Goal: Information Seeking & Learning: Learn about a topic

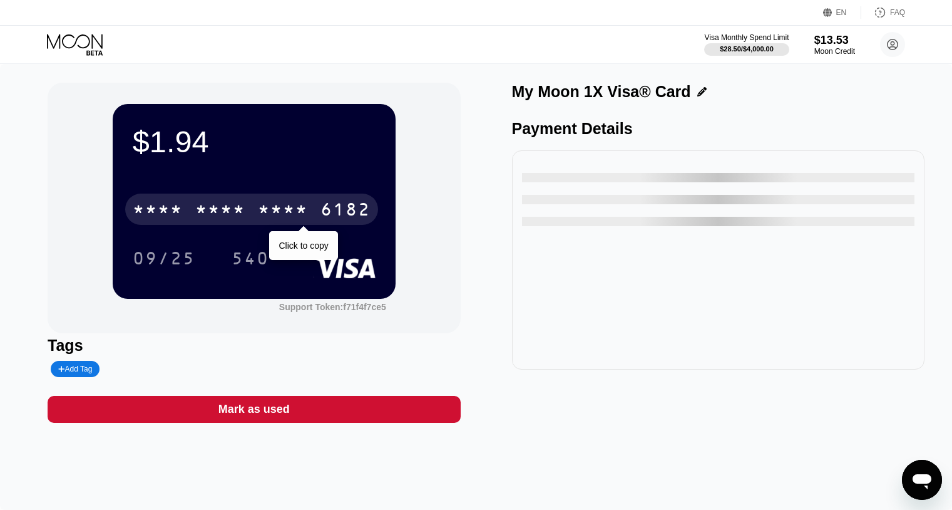
click at [217, 212] on div "* * * *" at bounding box center [220, 211] width 50 height 20
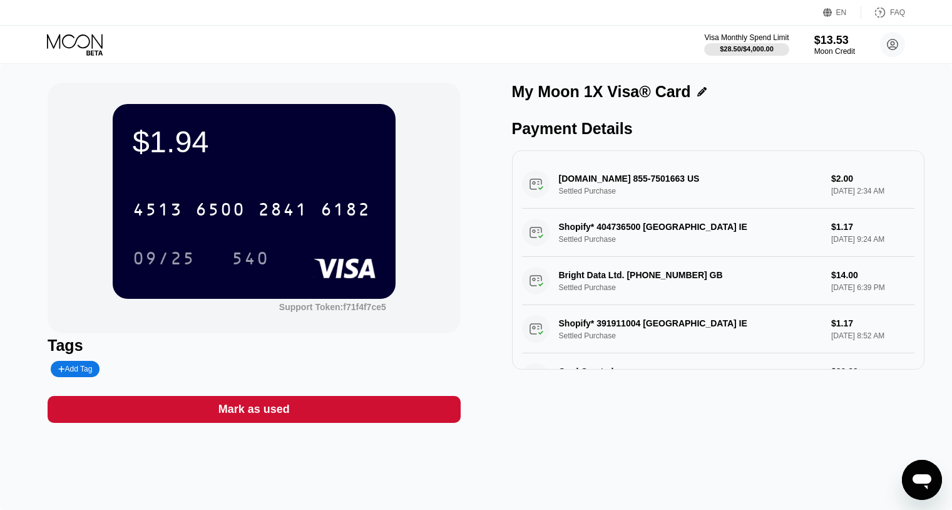
click at [831, 85] on div "My Moon 1X Visa® Card" at bounding box center [718, 92] width 413 height 18
click at [884, 51] on circle at bounding box center [892, 44] width 25 height 25
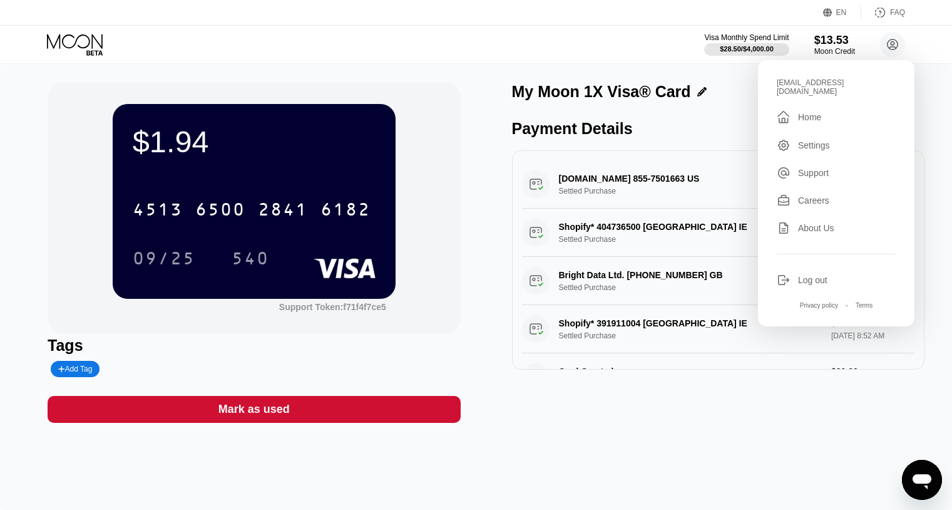
click at [803, 423] on div "$1.94 4513 6500 2841 6182 09/25 540 Support Token: f71f4f7ce5 Tags Add Tag Mark…" at bounding box center [476, 287] width 952 height 446
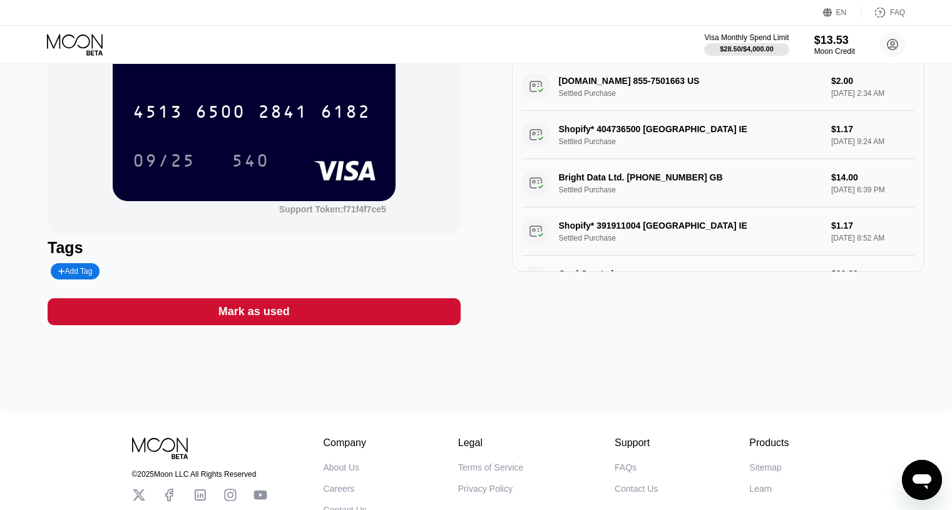
scroll to position [118, 0]
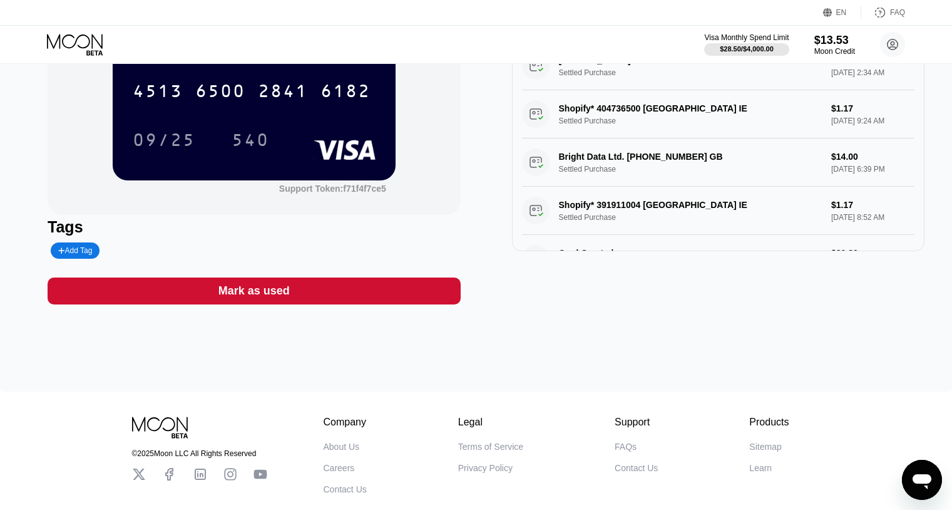
click at [66, 36] on icon at bounding box center [76, 45] width 58 height 22
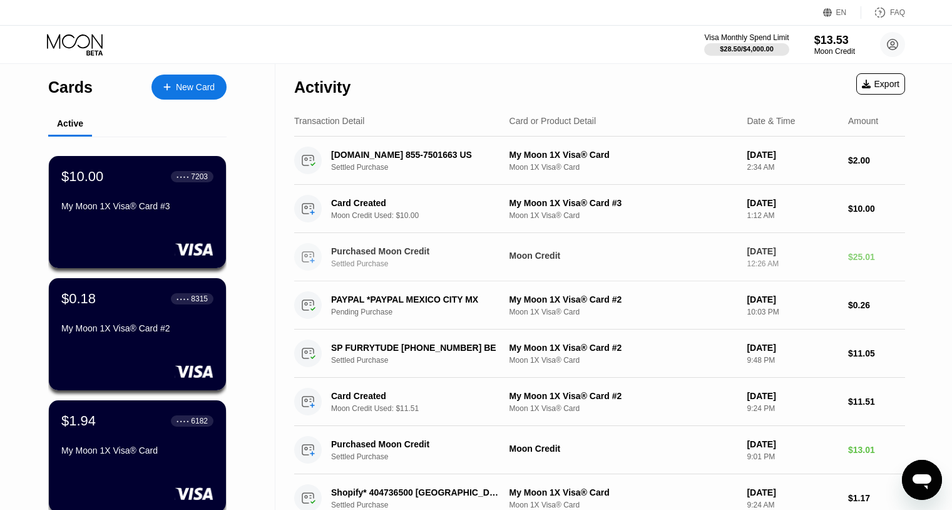
scroll to position [393, 0]
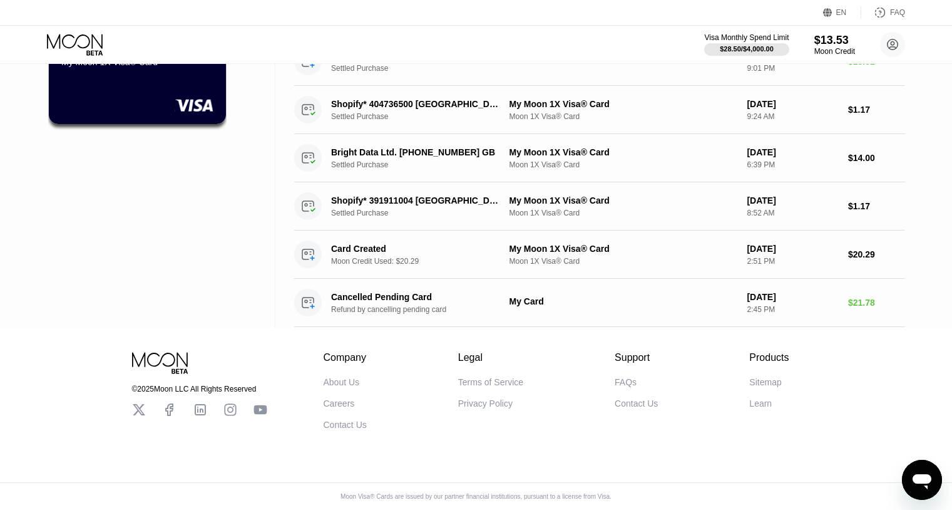
click at [627, 380] on div "FAQs" at bounding box center [626, 382] width 22 height 10
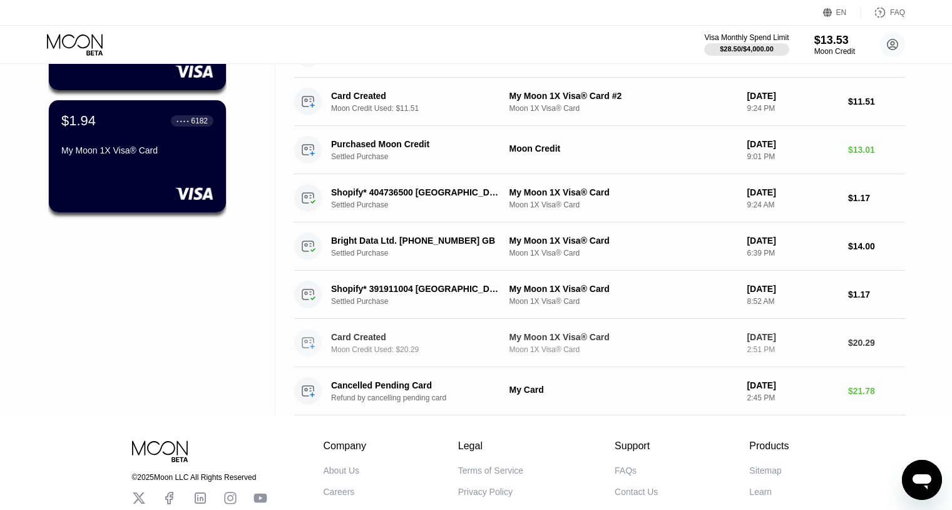
scroll to position [0, 0]
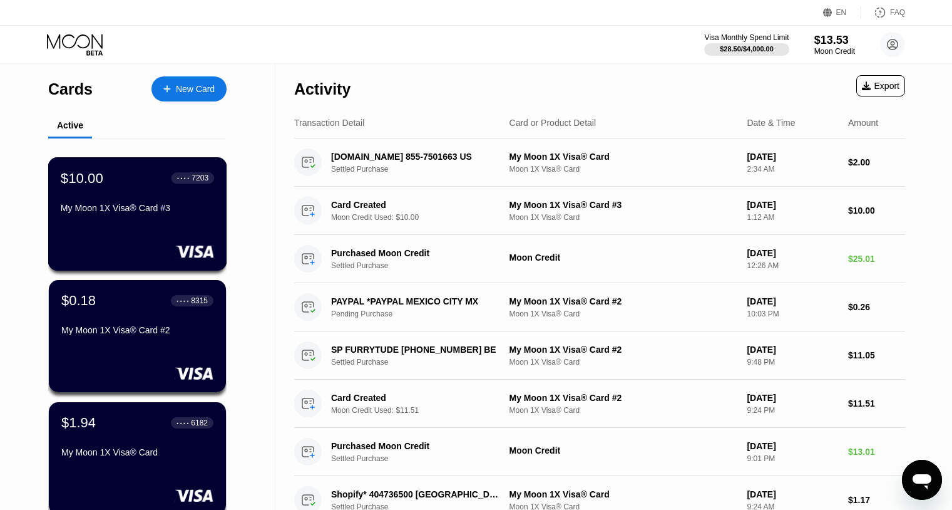
click at [153, 224] on div "$10.00 ● ● ● ● 7203 My Moon 1X Visa® Card #3" at bounding box center [137, 213] width 179 height 113
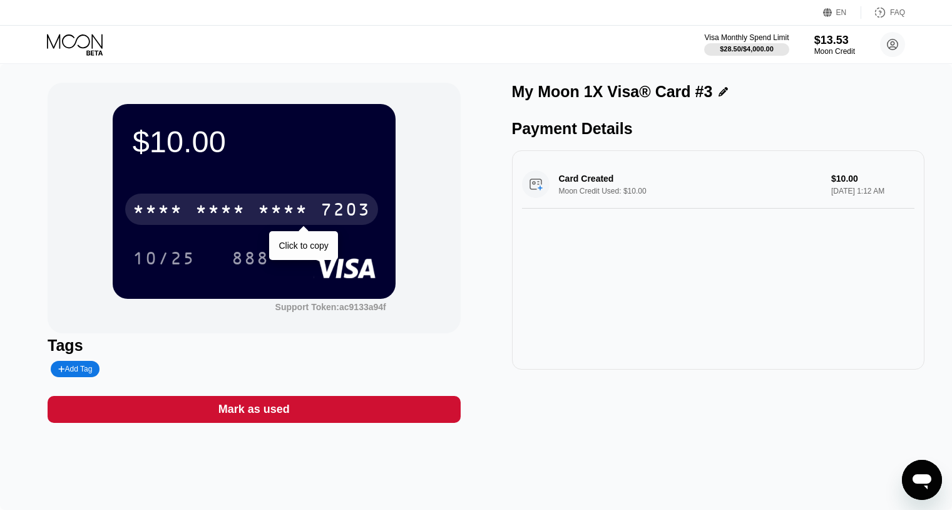
click at [187, 198] on div "* * * * * * * * * * * * 7203" at bounding box center [251, 208] width 253 height 31
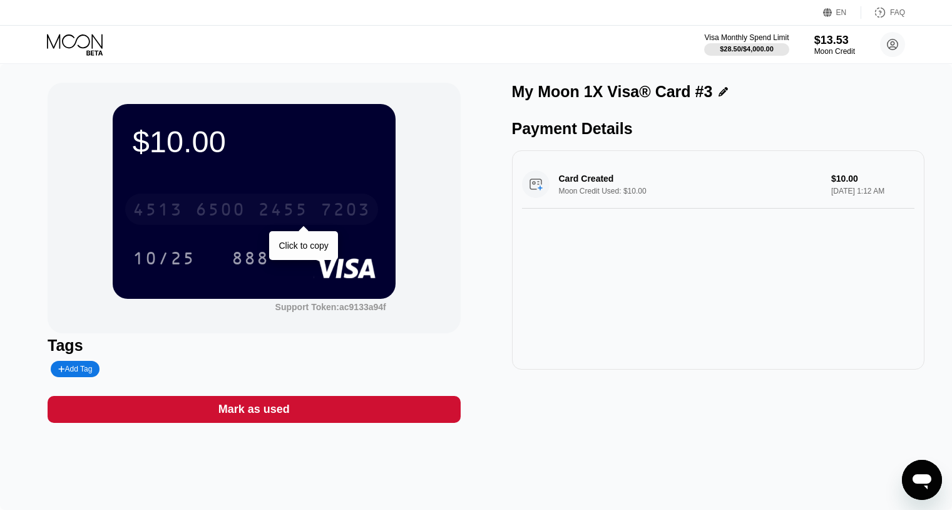
click at [228, 197] on div "[CREDIT_CARD_NUMBER]" at bounding box center [251, 208] width 253 height 31
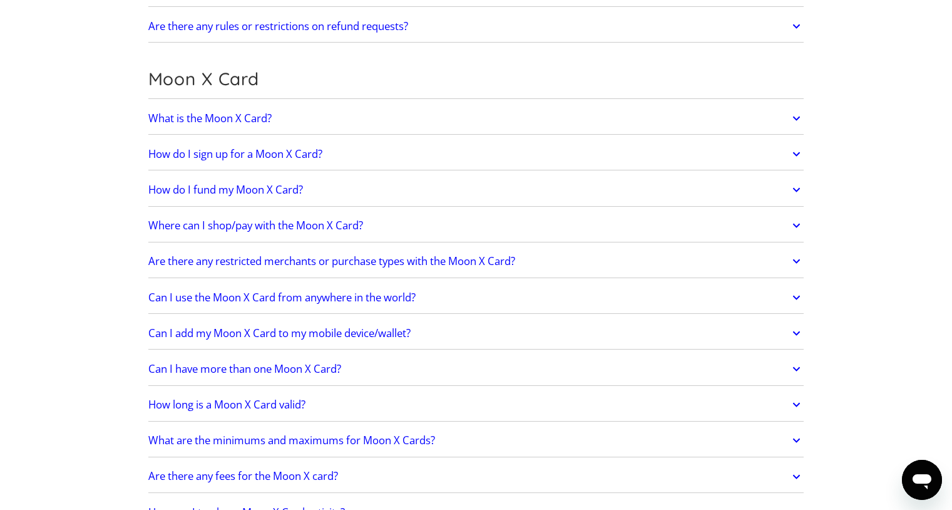
scroll to position [867, 0]
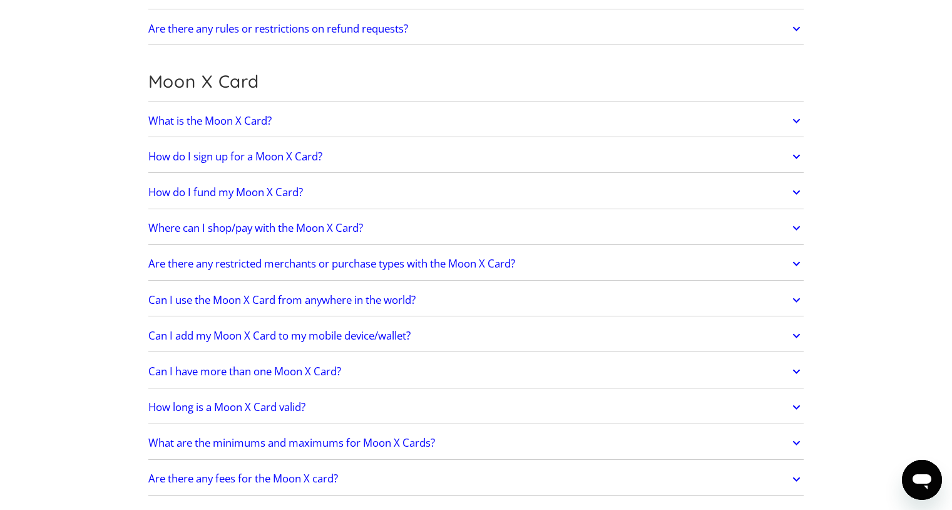
click at [319, 121] on link "What is the Moon X Card?" at bounding box center [476, 121] width 656 height 26
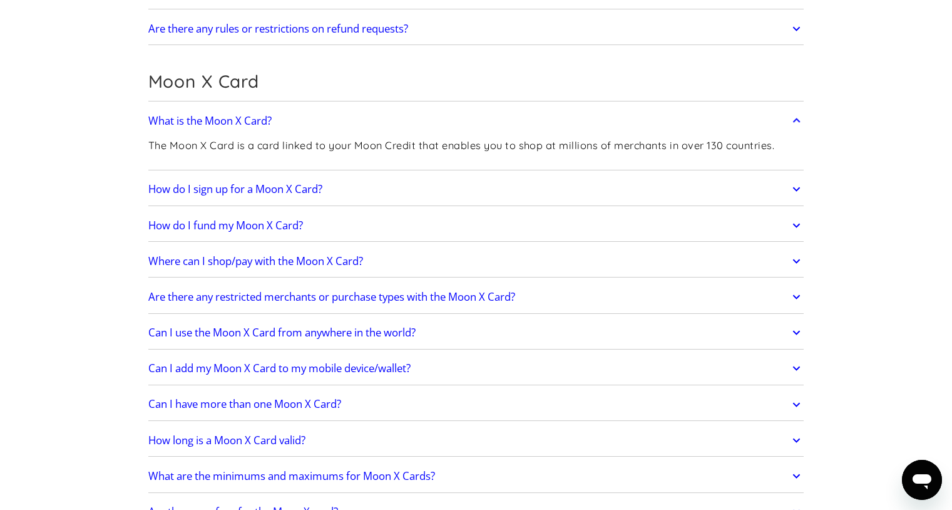
click at [424, 118] on link "What is the Moon X Card?" at bounding box center [476, 121] width 656 height 26
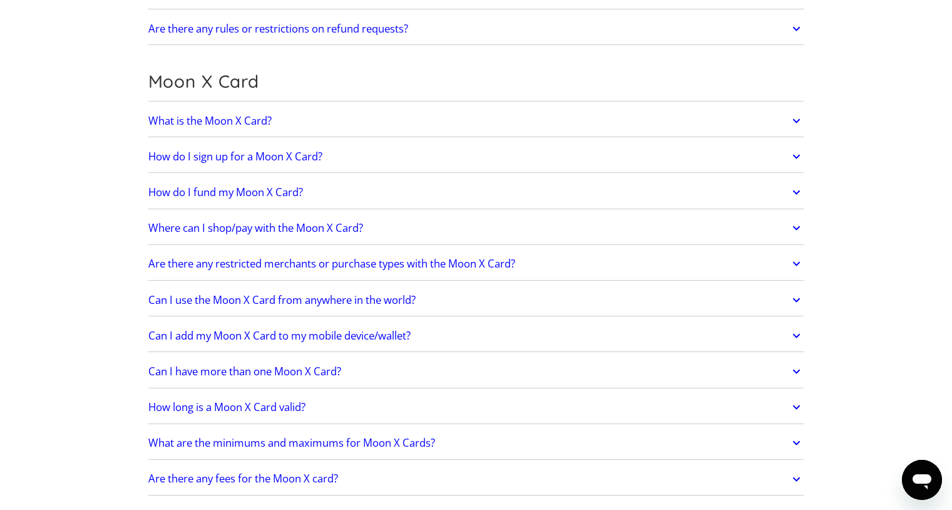
click at [408, 179] on link "How do I fund my Moon X Card?" at bounding box center [476, 192] width 656 height 26
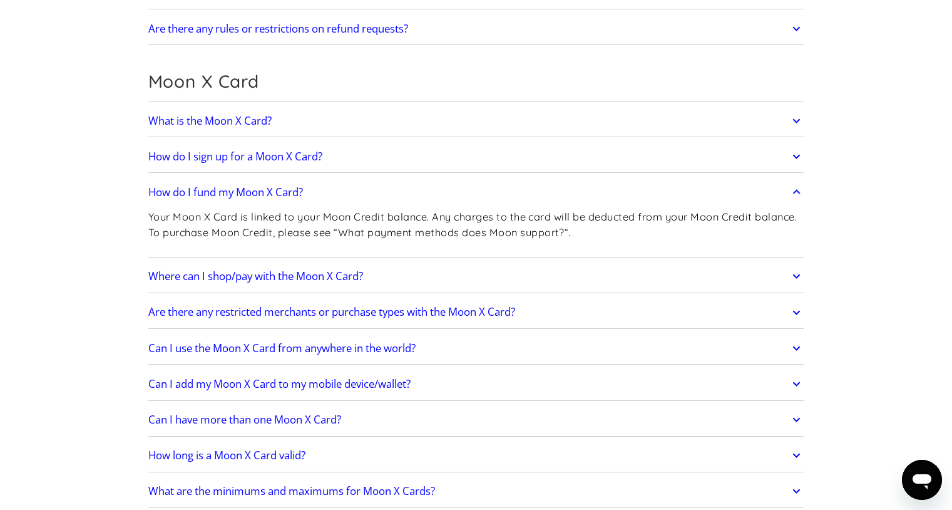
click at [406, 193] on link "How do I fund my Moon X Card?" at bounding box center [476, 192] width 656 height 26
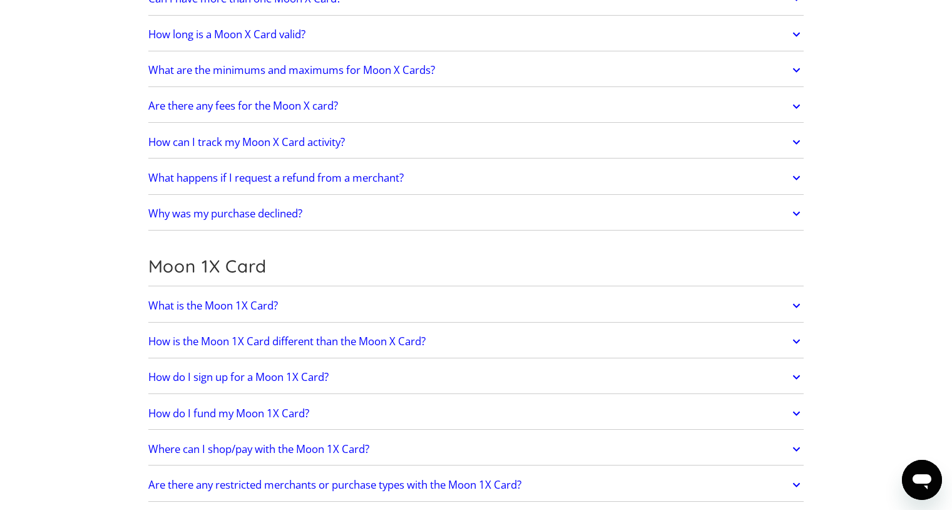
scroll to position [1242, 0]
